Goal: Check status: Check status

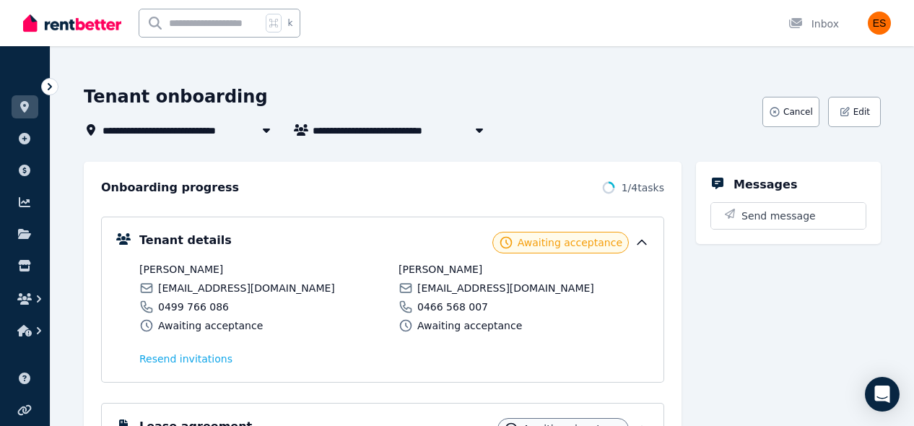
scroll to position [47, 0]
click at [176, 134] on span "[STREET_ADDRESS]" at bounding box center [166, 130] width 126 height 17
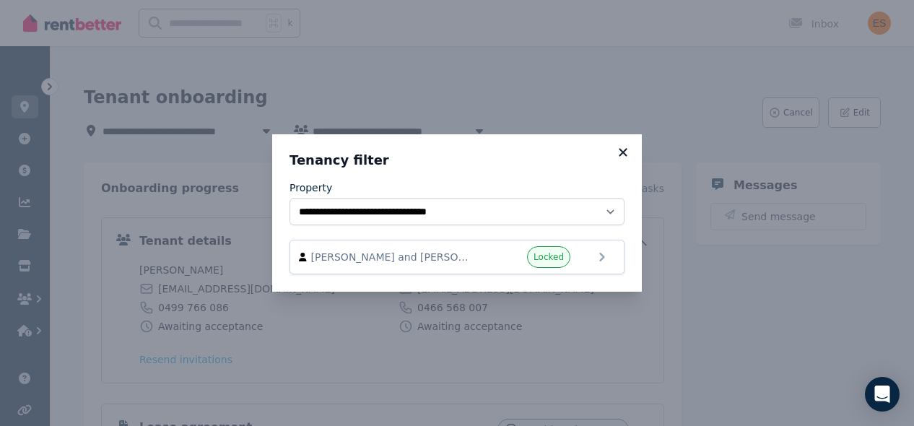
click at [626, 153] on icon at bounding box center [623, 152] width 14 height 13
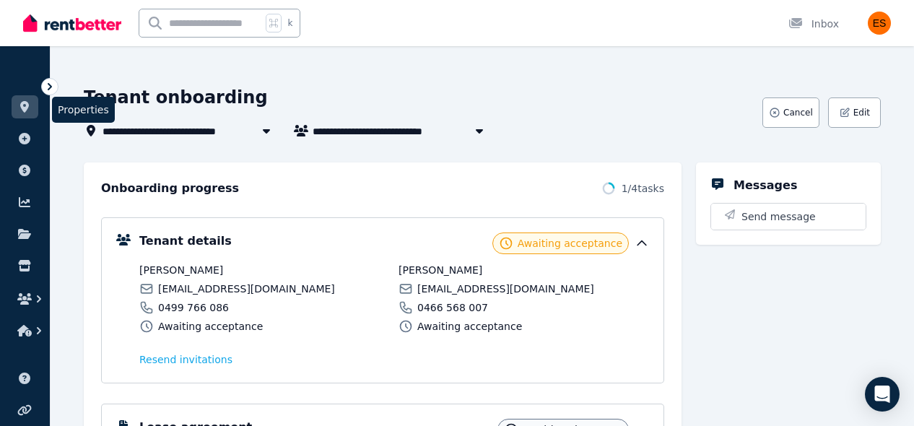
click at [14, 104] on link at bounding box center [25, 106] width 27 height 23
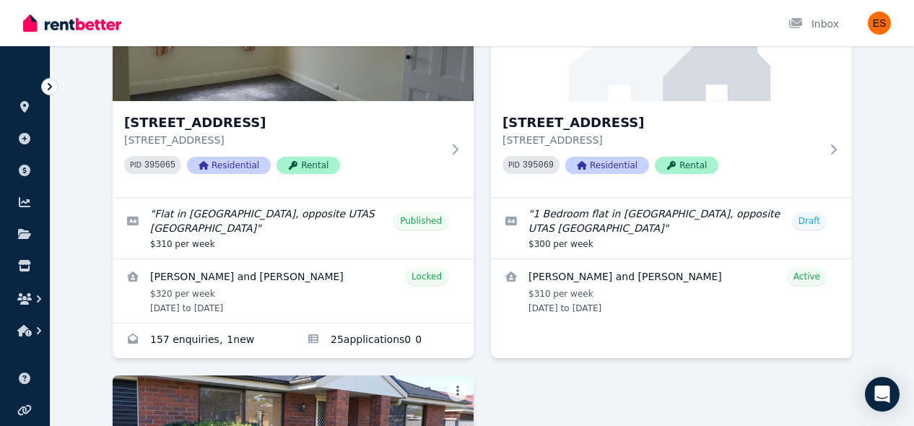
scroll to position [196, 0]
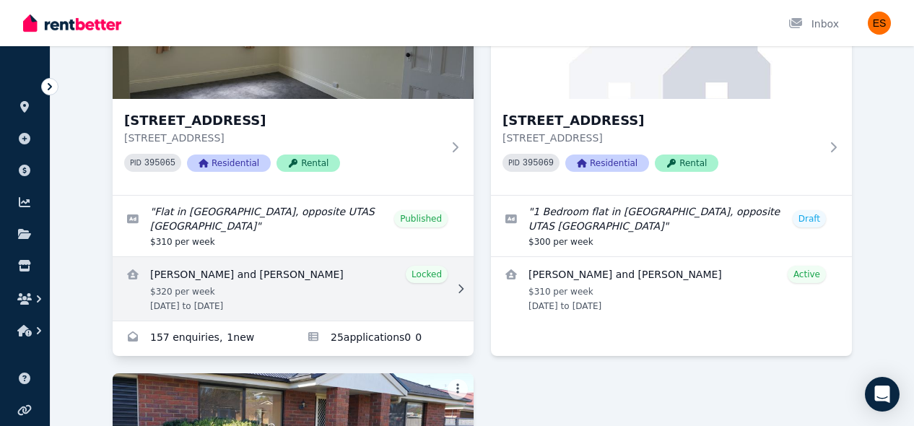
click at [399, 301] on link "View details for Ashok Sharma and Nirmala Rimal" at bounding box center [293, 289] width 361 height 64
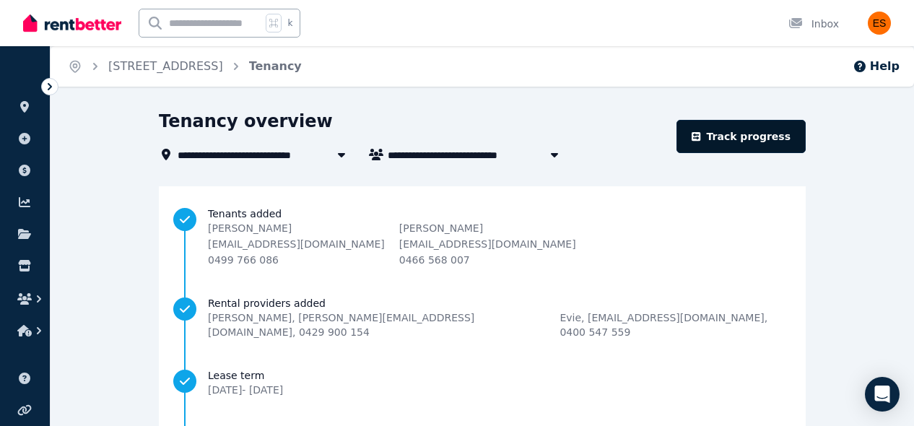
click at [720, 142] on link "Track progress" at bounding box center [741, 136] width 129 height 33
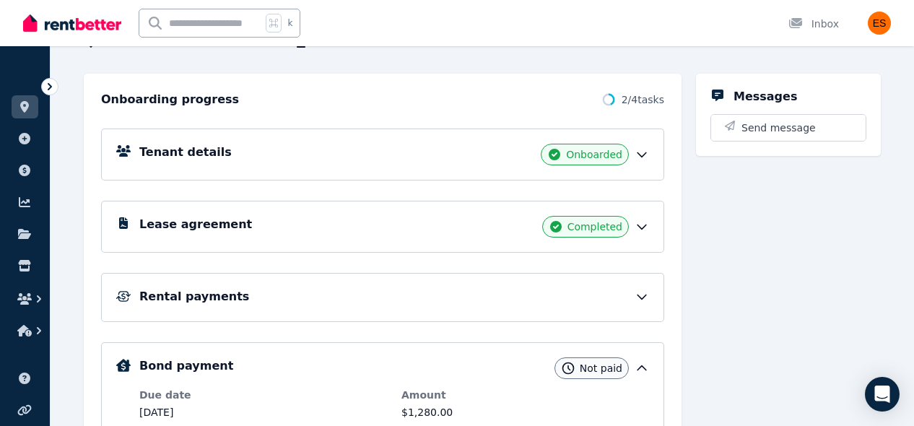
scroll to position [137, 0]
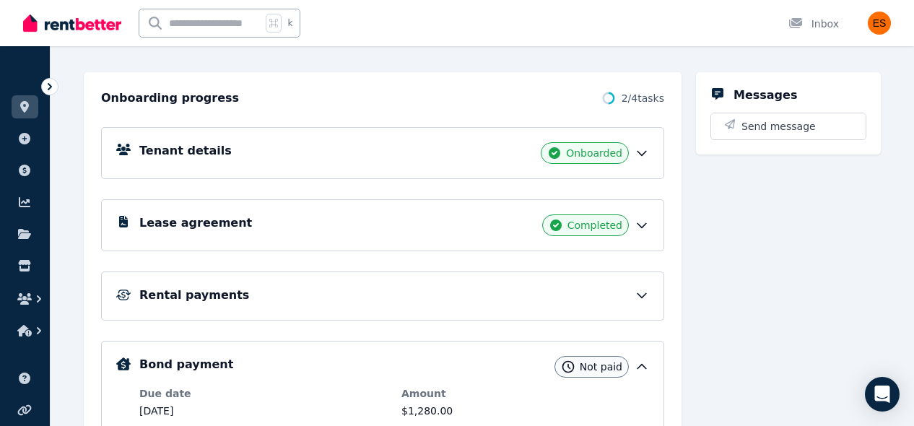
click at [646, 226] on icon at bounding box center [642, 225] width 14 height 14
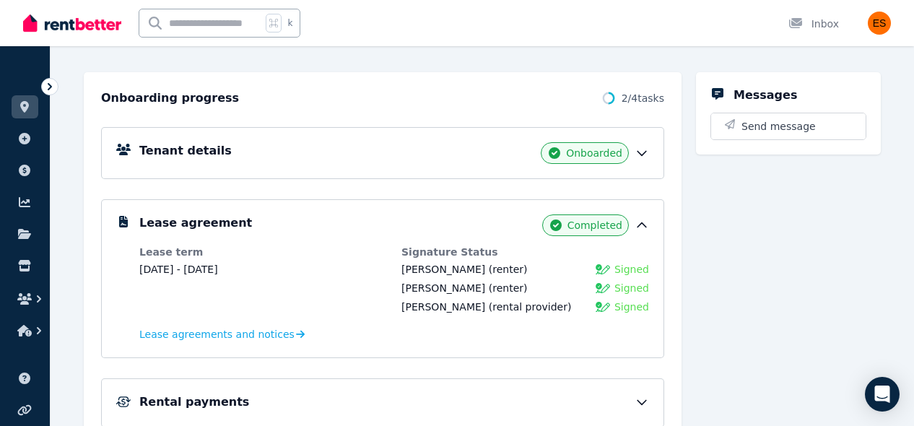
click at [646, 158] on icon at bounding box center [642, 153] width 14 height 14
